Goal: Find specific fact: Find specific fact

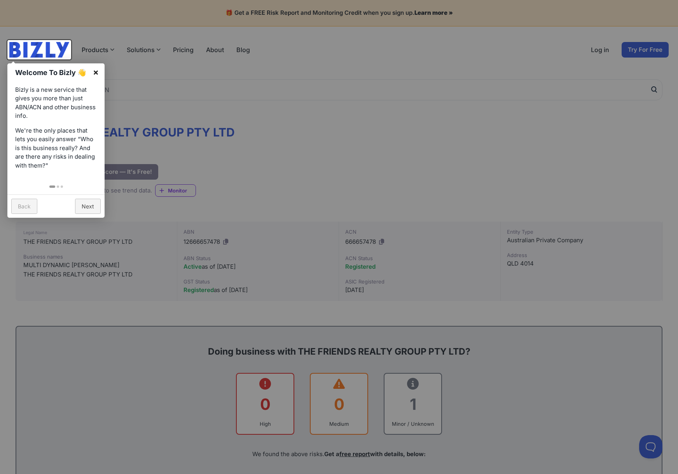
click at [92, 68] on link "×" at bounding box center [96, 72] width 18 height 18
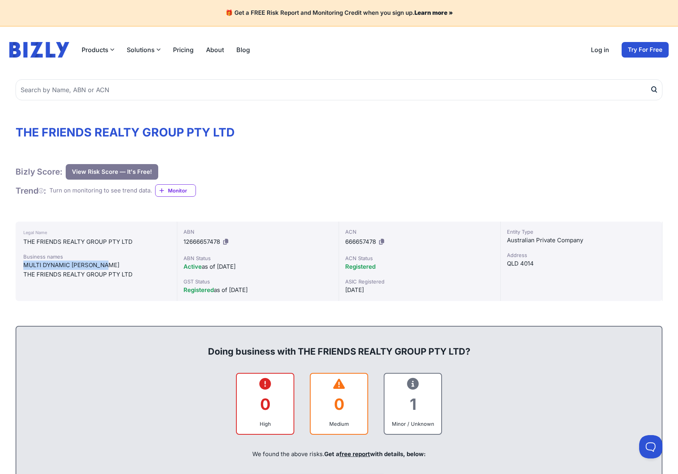
drag, startPoint x: 109, startPoint y: 263, endPoint x: 25, endPoint y: 262, distance: 83.6
click at [18, 262] on div "Legal Name THE FRIENDS REALTY GROUP PTY LTD Business names MULTI DYNAMIC [PERSO…" at bounding box center [97, 261] width 162 height 79
copy div "MULTI DYNAMIC [PERSON_NAME]"
